Goal: Obtain resource: Download file/media

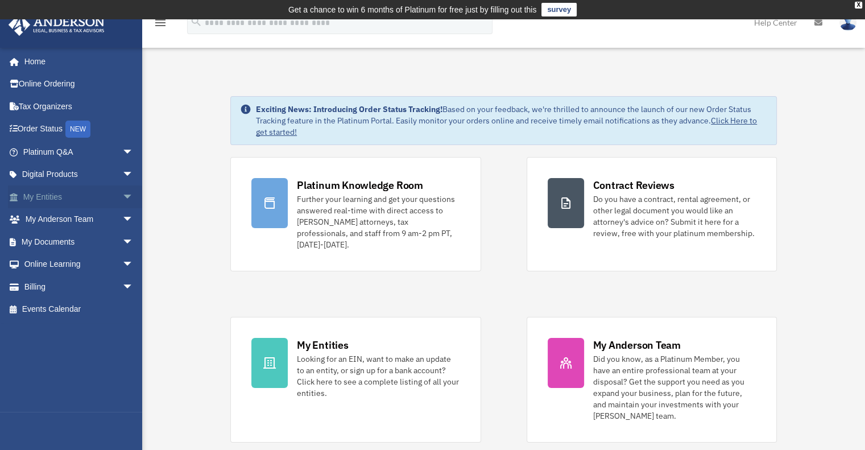
click at [122, 193] on span "arrow_drop_down" at bounding box center [133, 197] width 23 height 23
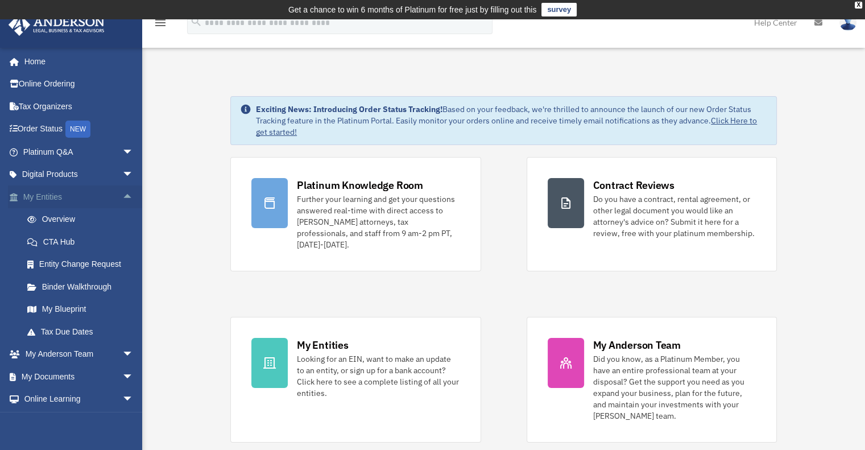
click at [122, 198] on span "arrow_drop_up" at bounding box center [133, 197] width 23 height 23
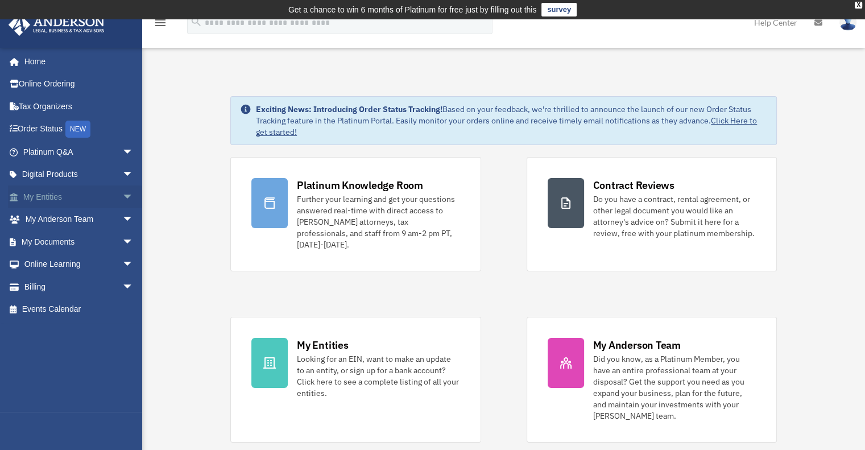
click at [122, 198] on span "arrow_drop_down" at bounding box center [133, 197] width 23 height 23
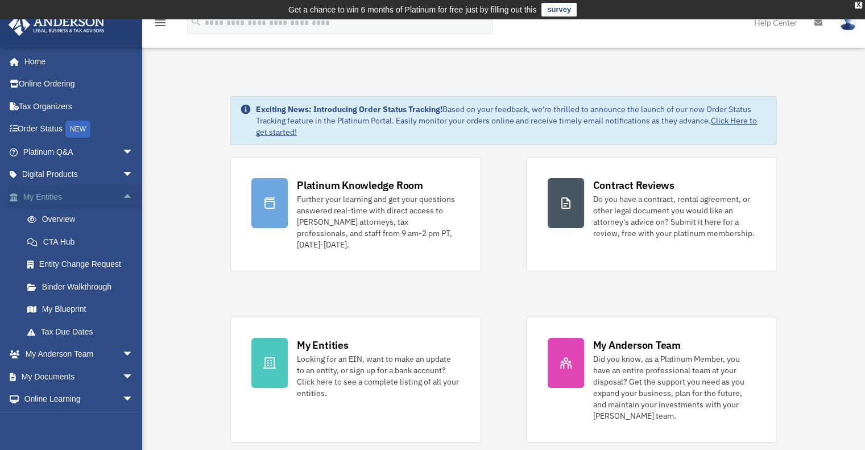
click at [122, 198] on span "arrow_drop_up" at bounding box center [133, 197] width 23 height 23
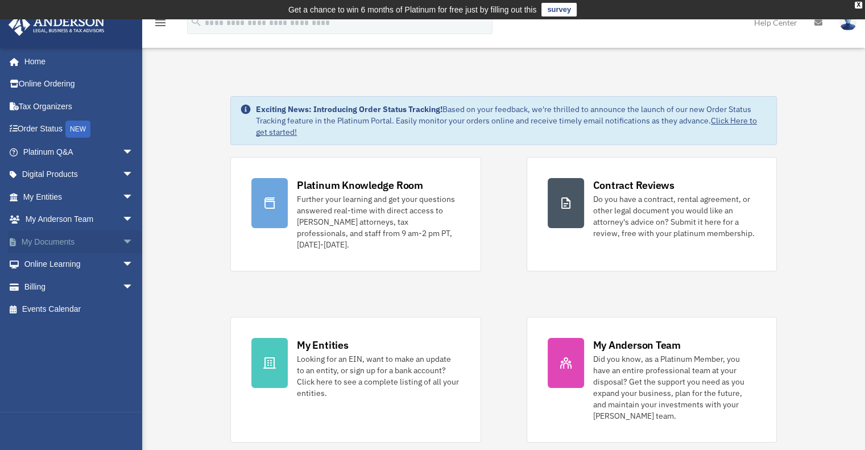
click at [122, 238] on span "arrow_drop_down" at bounding box center [133, 241] width 23 height 23
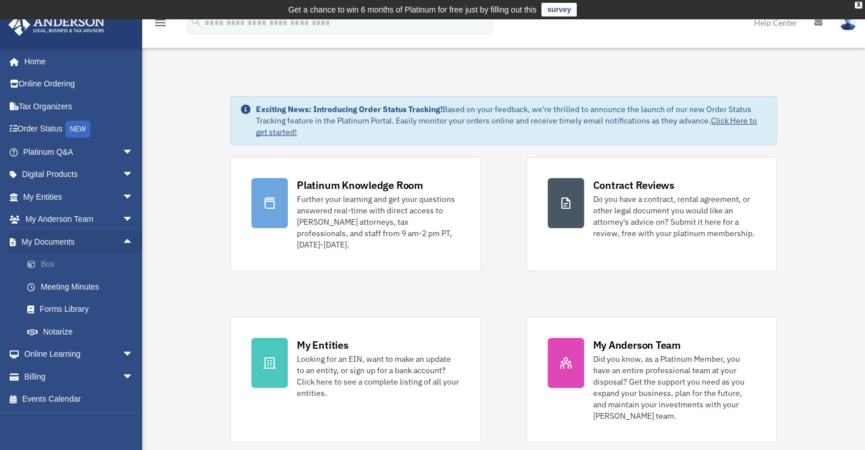
click at [46, 270] on link "Box" at bounding box center [83, 264] width 135 height 23
click at [44, 264] on link "Box" at bounding box center [83, 264] width 135 height 23
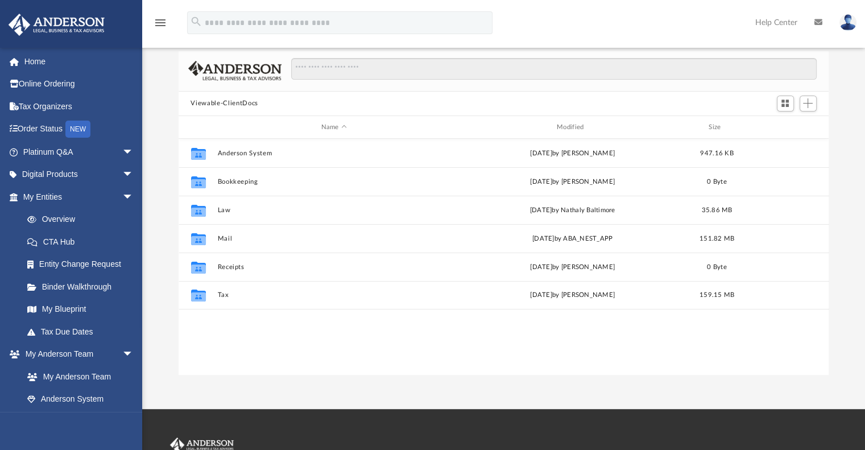
scroll to position [75, 0]
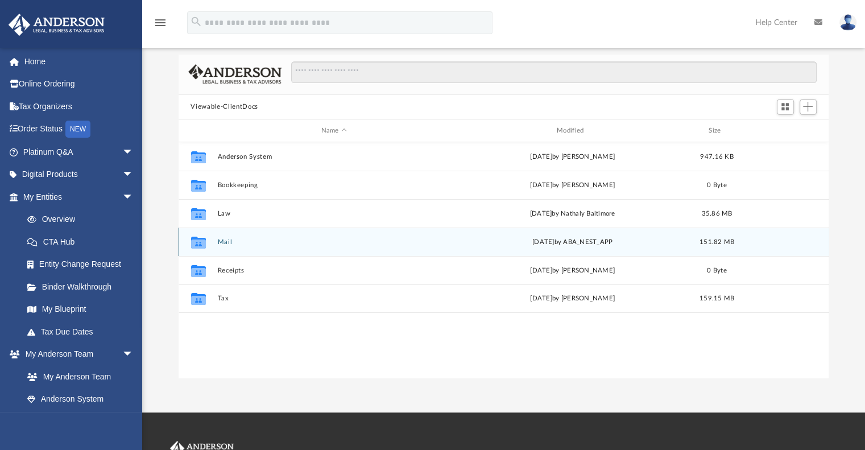
click at [222, 239] on button "Mail" at bounding box center [333, 241] width 233 height 7
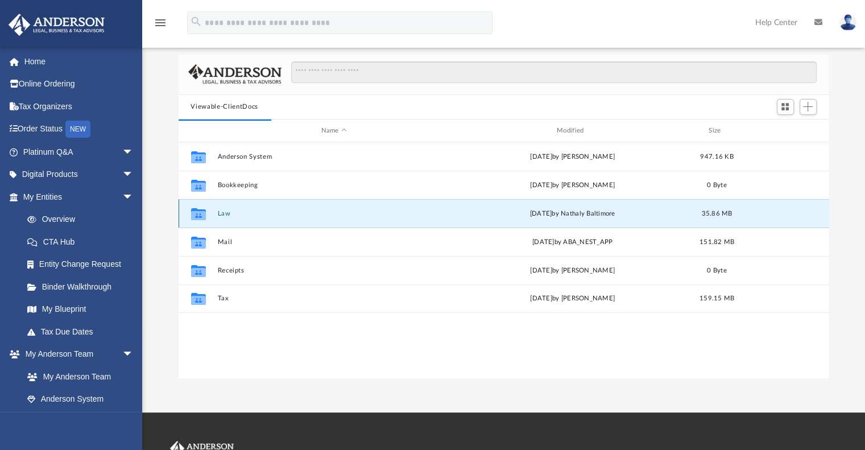
click at [223, 214] on button "Law" at bounding box center [333, 213] width 233 height 7
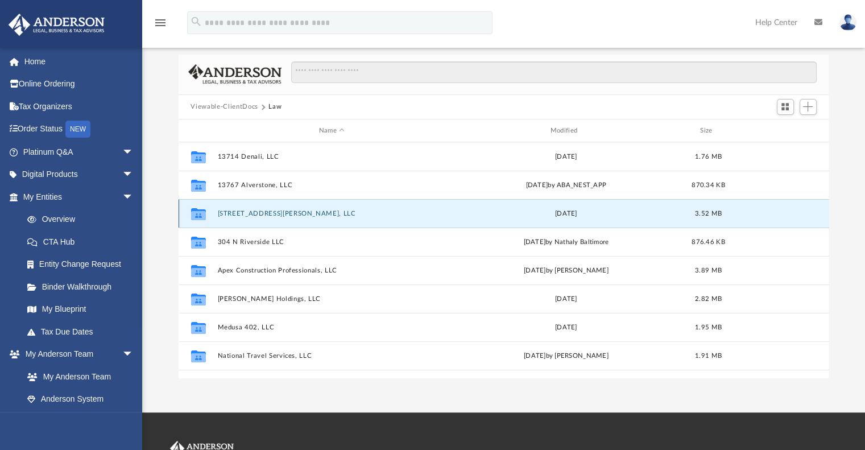
click at [223, 214] on button "1421 Ryer St, LLC" at bounding box center [331, 213] width 229 height 7
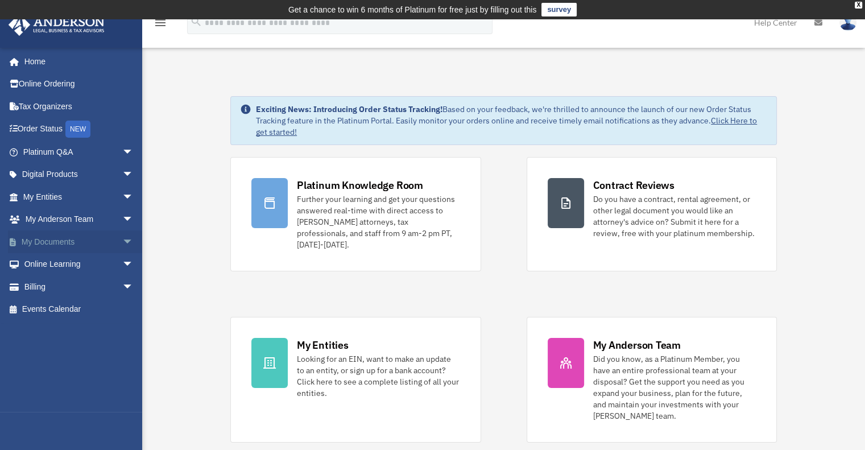
click at [122, 239] on span "arrow_drop_down" at bounding box center [133, 241] width 23 height 23
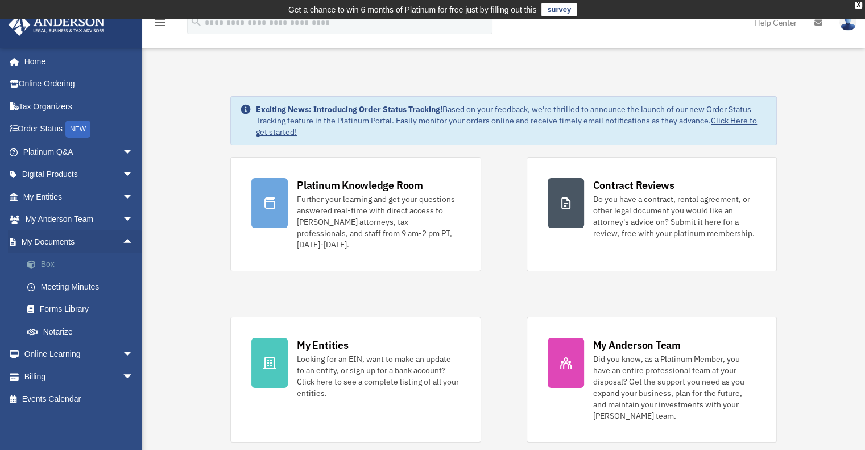
click at [47, 263] on link "Box" at bounding box center [83, 264] width 135 height 23
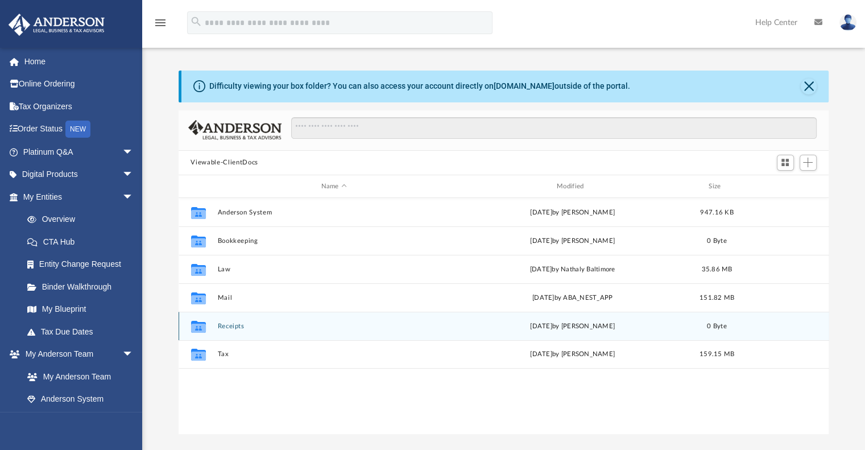
scroll to position [250, 642]
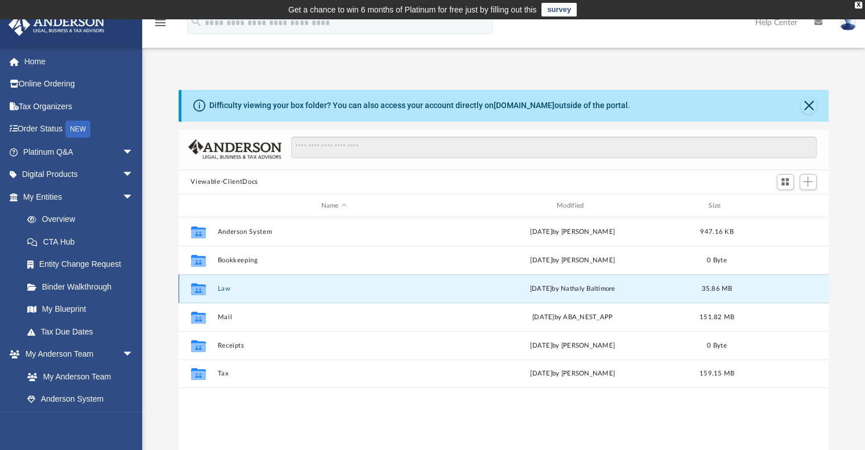
click at [226, 292] on button "Law" at bounding box center [333, 288] width 233 height 7
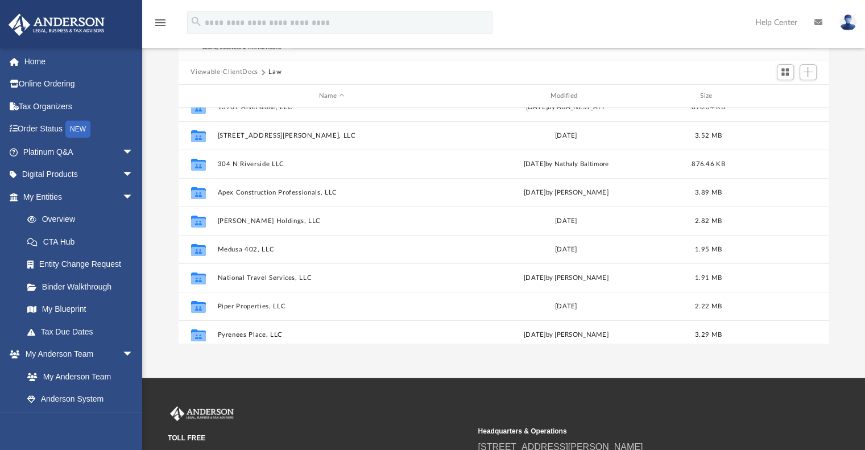
scroll to position [52, 0]
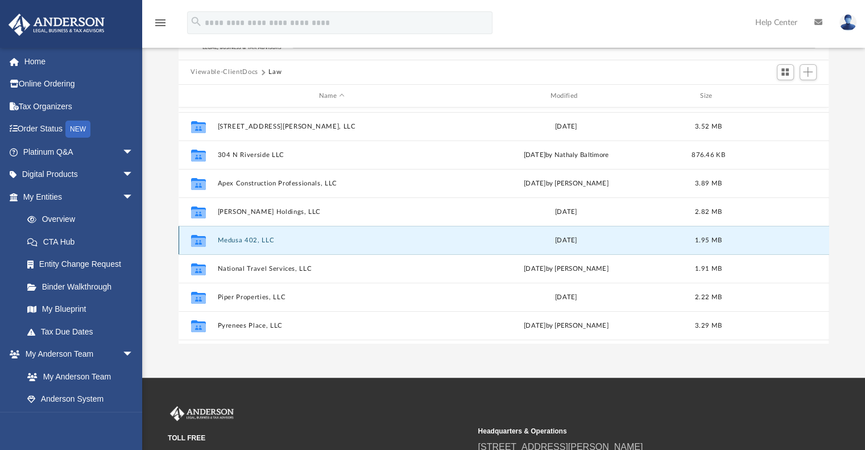
click at [253, 241] on button "Medusa 402, LLC" at bounding box center [331, 240] width 229 height 7
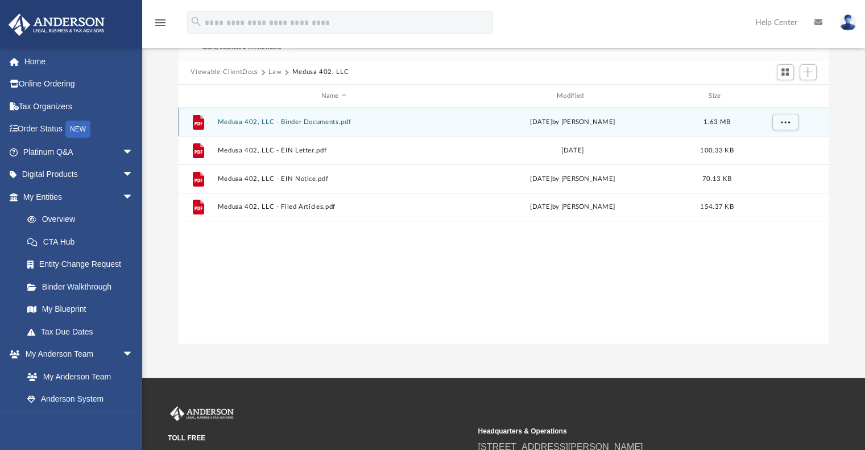
scroll to position [0, 0]
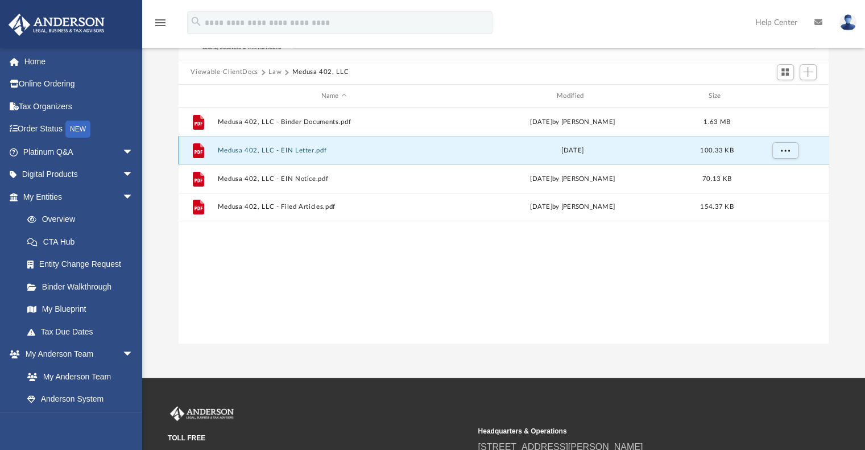
click at [252, 152] on button "Medusa 402, LLC - EIN Letter.pdf" at bounding box center [333, 150] width 233 height 7
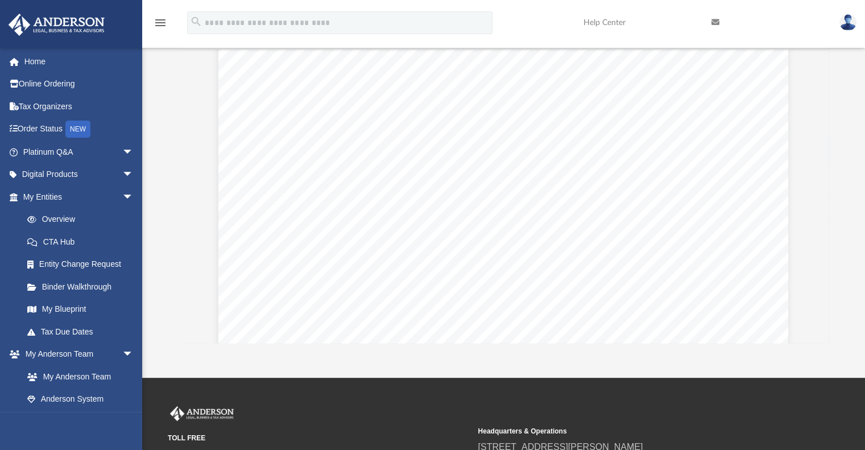
scroll to position [56, 0]
